Goal: Transaction & Acquisition: Download file/media

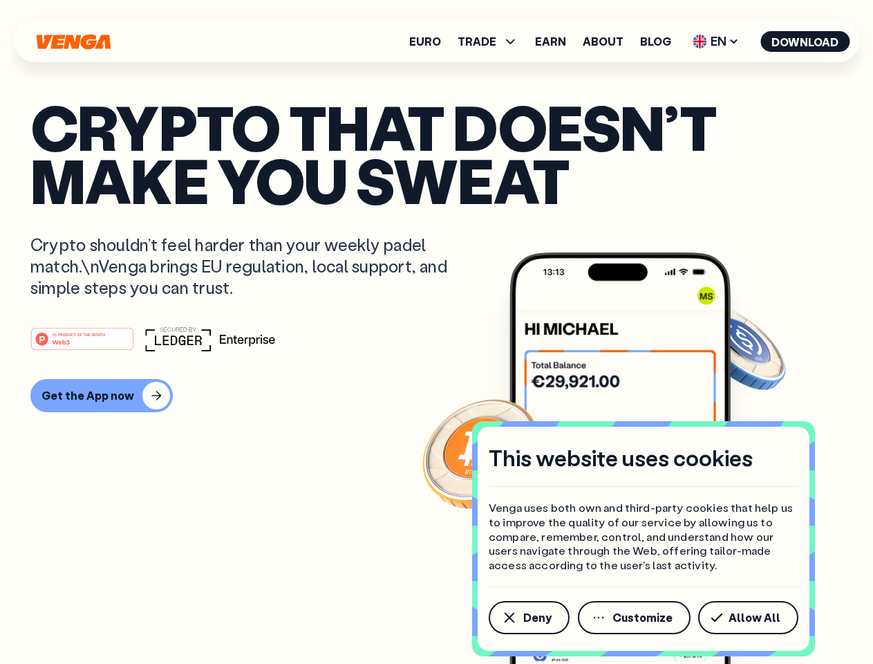
click at [436, 332] on div "#1 PRODUCT OF THE MONTH Web3" at bounding box center [436, 338] width 812 height 25
click at [528, 617] on span "Deny" at bounding box center [537, 617] width 28 height 11
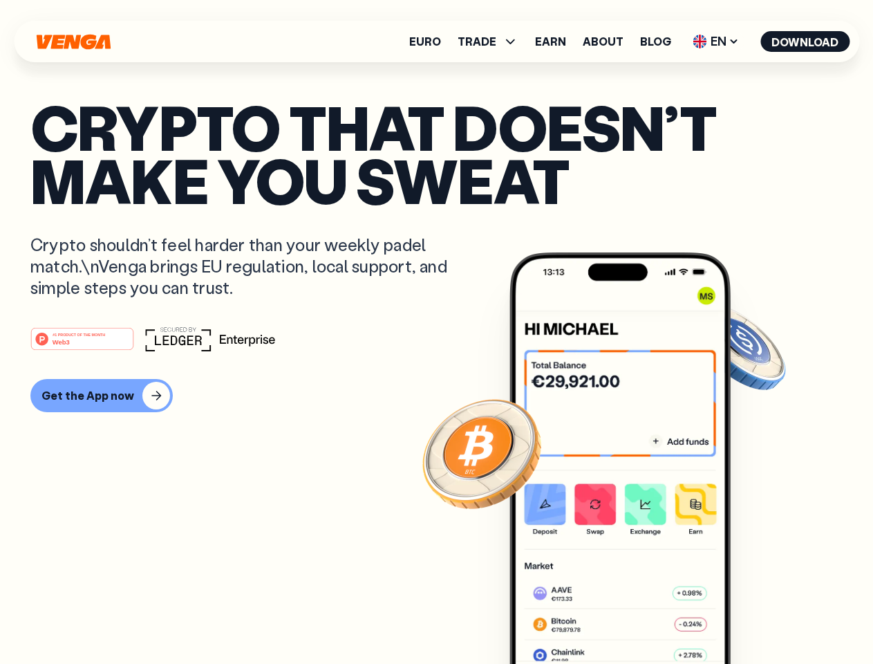
click at [635, 617] on img at bounding box center [620, 483] width 221 height 463
click at [751, 617] on article "Crypto that doesn’t make you sweat Crypto shouldn’t feel harder than your weekl…" at bounding box center [436, 359] width 812 height 519
click at [492, 41] on span "TRADE" at bounding box center [477, 41] width 39 height 11
click at [716, 41] on span "EN" at bounding box center [716, 41] width 56 height 22
click at [805, 41] on button "Download" at bounding box center [805, 41] width 89 height 21
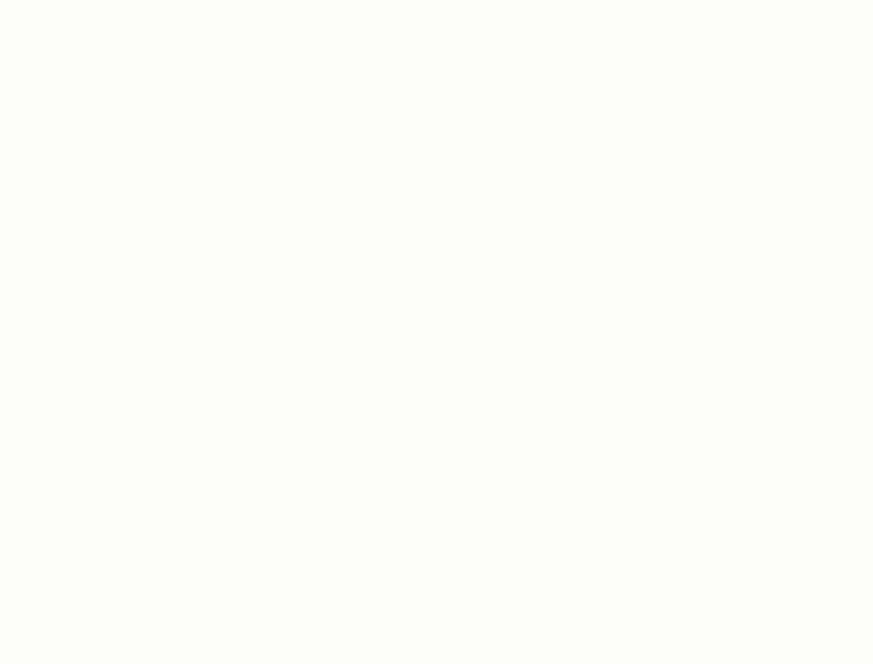
click at [100, 0] on html "This website uses cookies Venga uses both own and third-party cookies that help…" at bounding box center [436, 0] width 873 height 0
click at [84, 0] on html "This website uses cookies Venga uses both own and third-party cookies that help…" at bounding box center [436, 0] width 873 height 0
